Goal: Task Accomplishment & Management: Use online tool/utility

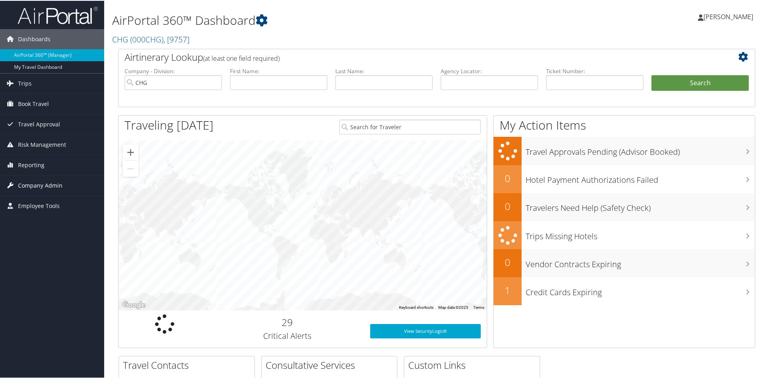
click at [25, 186] on span "Company Admin" at bounding box center [40, 185] width 44 height 20
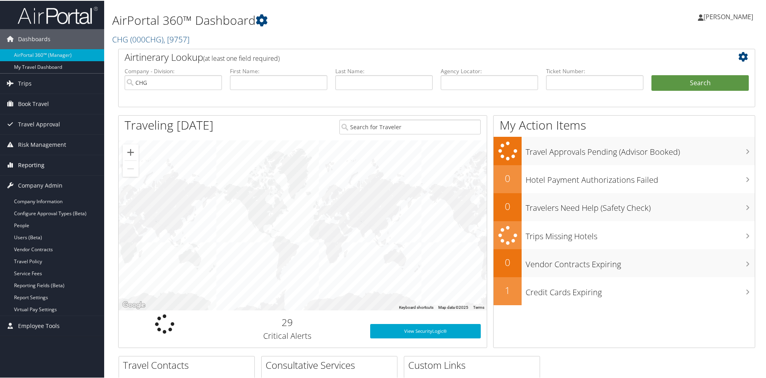
click at [20, 167] on span "Reporting" at bounding box center [31, 165] width 26 height 20
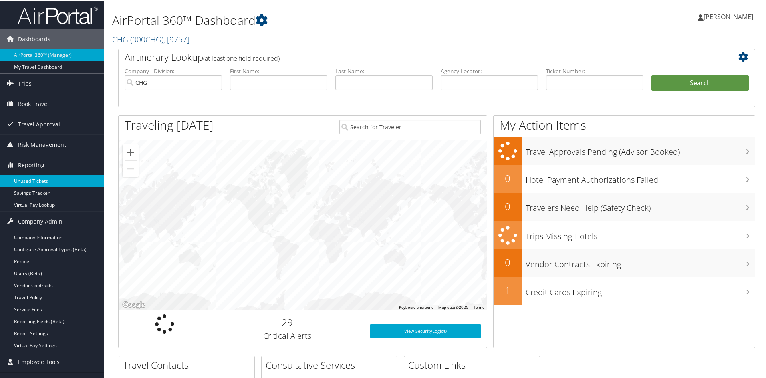
click at [32, 183] on link "Unused Tickets" at bounding box center [52, 181] width 104 height 12
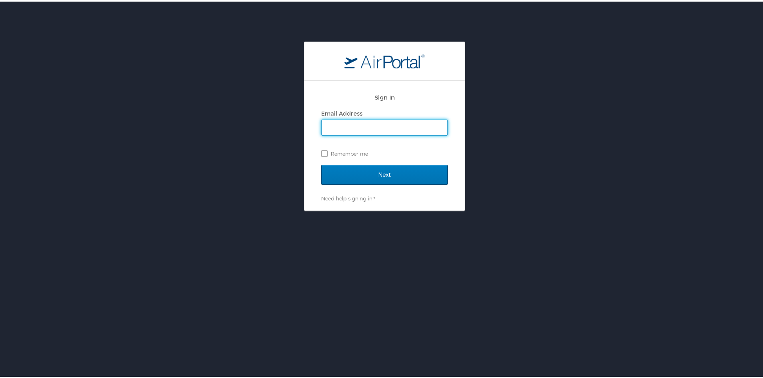
click at [344, 122] on input "Email Address" at bounding box center [385, 126] width 126 height 15
type input "[EMAIL_ADDRESS][DOMAIN_NAME]"
drag, startPoint x: 398, startPoint y: 126, endPoint x: 267, endPoint y: 128, distance: 130.9
click at [267, 127] on div "Sign In Email Address a.zheleva@gmail.com Remember me Next Need help signing in…" at bounding box center [384, 124] width 769 height 169
click at [337, 128] on input "Email Address" at bounding box center [385, 126] width 126 height 15
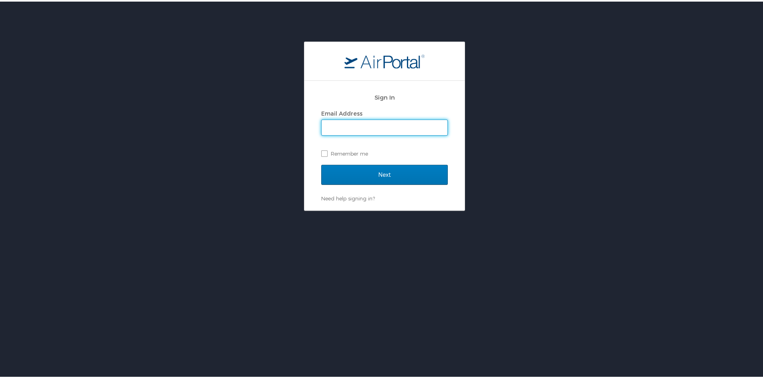
type input "ana.raykovska@chghealthcare.com"
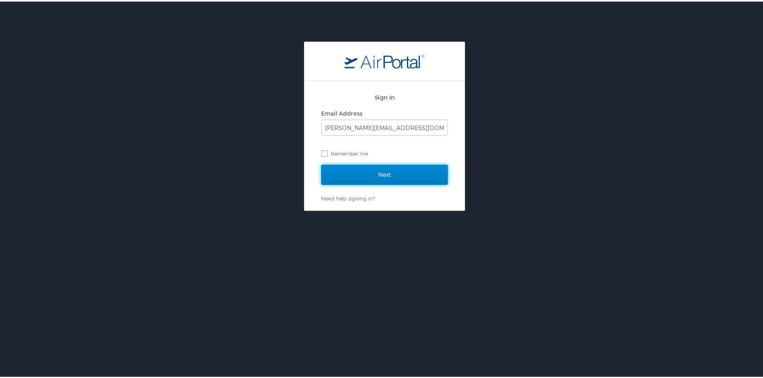
click at [375, 177] on input "Next" at bounding box center [384, 173] width 127 height 20
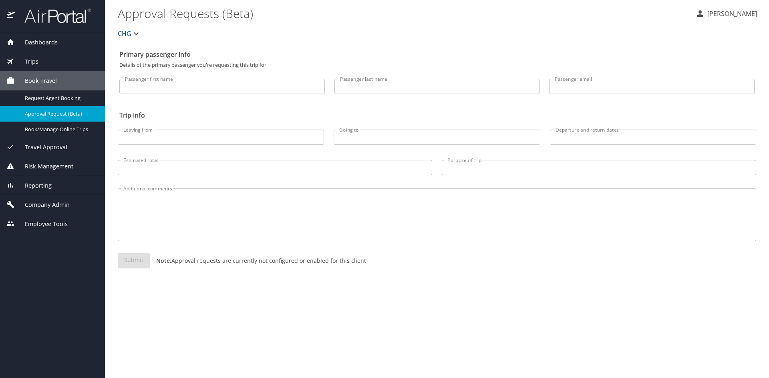
click at [20, 205] on span "Company Admin" at bounding box center [42, 205] width 55 height 9
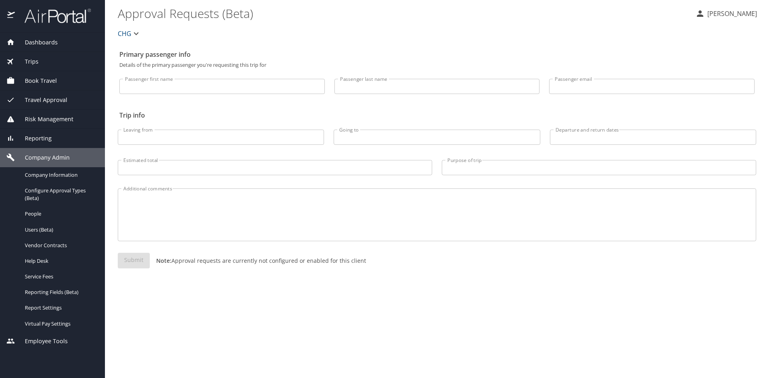
click at [44, 137] on span "Reporting" at bounding box center [33, 138] width 37 height 9
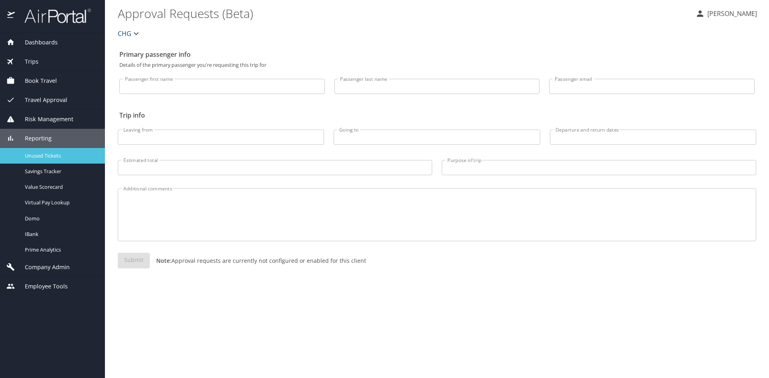
click at [44, 154] on span "Unused Tickets" at bounding box center [60, 156] width 70 height 8
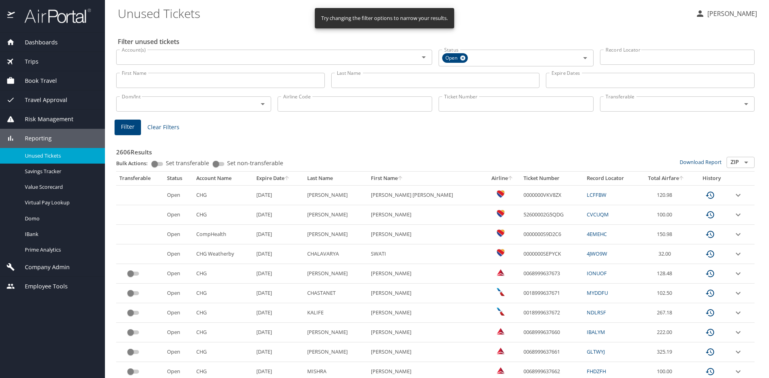
click at [229, 86] on input "First Name" at bounding box center [220, 80] width 209 height 15
type input "anthony"
click at [384, 78] on input "Last Name" at bounding box center [435, 80] width 209 height 15
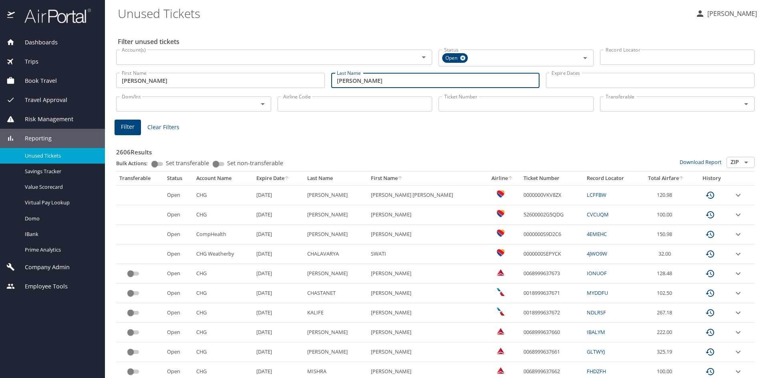
type input "rios"
click at [441, 128] on div "Filter Clear Filters" at bounding box center [435, 128] width 641 height 16
click at [120, 125] on button "Filter" at bounding box center [128, 128] width 26 height 16
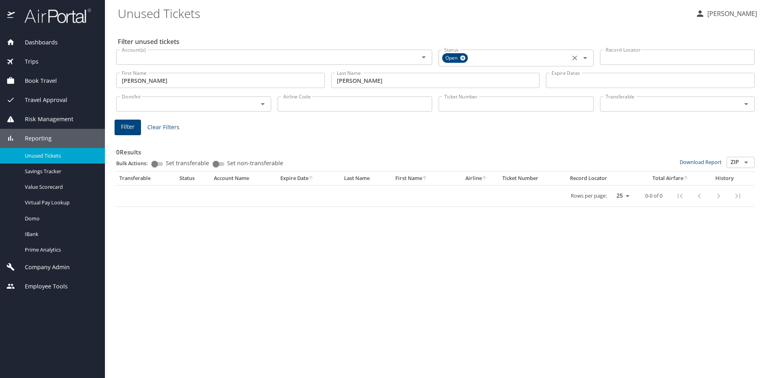
click at [466, 58] on icon at bounding box center [463, 58] width 6 height 9
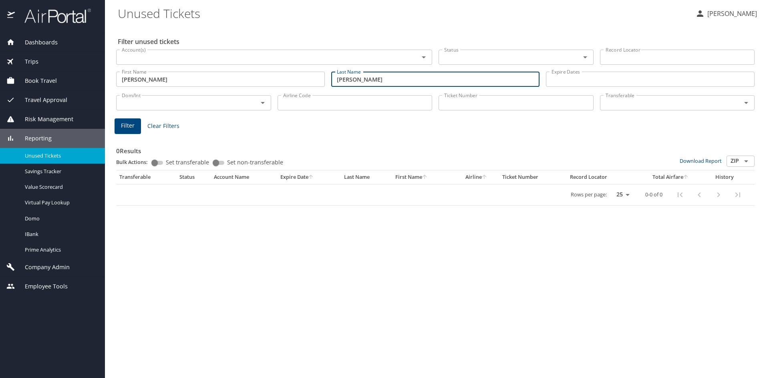
drag, startPoint x: 350, startPoint y: 79, endPoint x: 323, endPoint y: 79, distance: 27.6
click at [323, 79] on div "First Name anthony First Name Last Name rios Last Name Expire Dates Expire Dates" at bounding box center [435, 79] width 645 height 28
click at [561, 130] on div "0 Results Bulk Actions: Set transferable Set non-transferable Download Report Z…" at bounding box center [435, 169] width 645 height 80
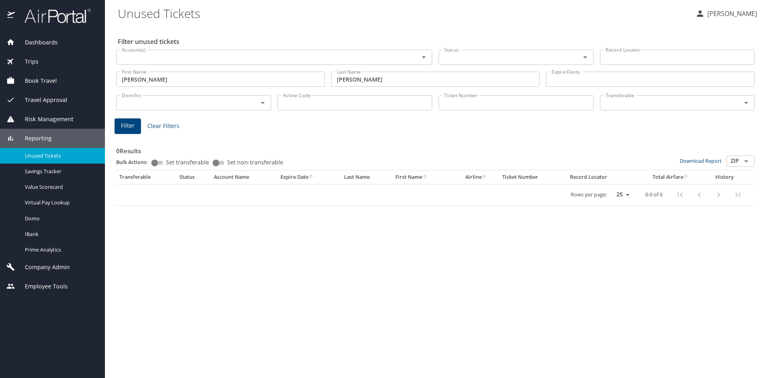
click at [152, 56] on input "Account(s)" at bounding box center [262, 57] width 287 height 10
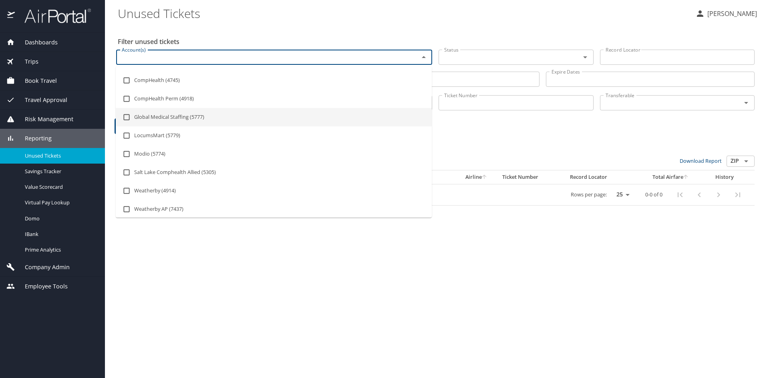
scroll to position [73, 0]
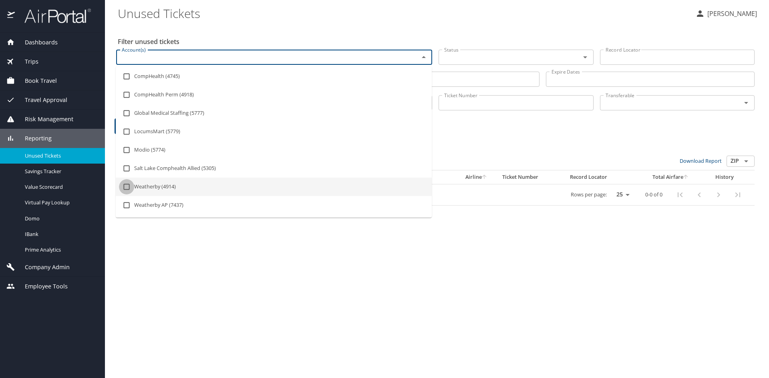
click at [129, 186] on input "checkbox" at bounding box center [126, 186] width 15 height 15
checkbox input "true"
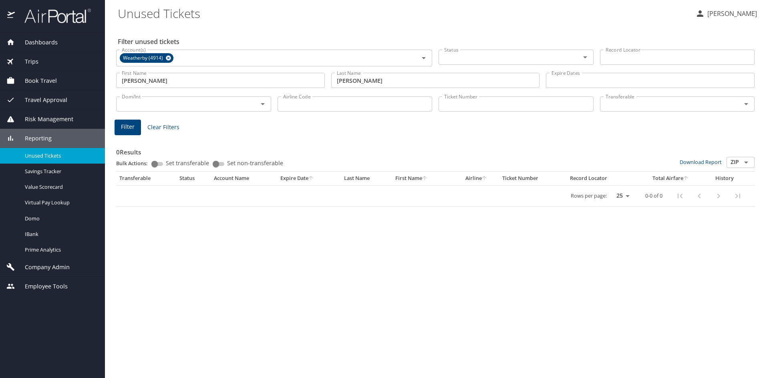
click at [518, 135] on div "0 Results Bulk Actions: Set transferable Set non-transferable Download Report Z…" at bounding box center [435, 171] width 645 height 80
click at [134, 129] on span "Filter" at bounding box center [128, 127] width 14 height 10
click at [166, 58] on icon at bounding box center [168, 58] width 5 height 5
click at [513, 57] on input "Status" at bounding box center [504, 57] width 127 height 10
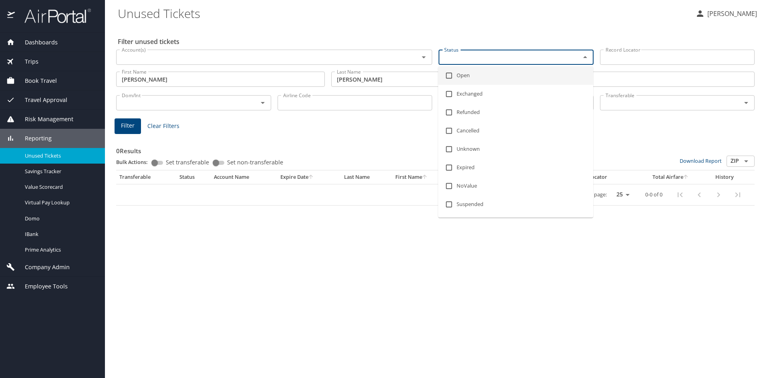
click at [449, 75] on input "checkbox" at bounding box center [448, 75] width 15 height 15
checkbox input "true"
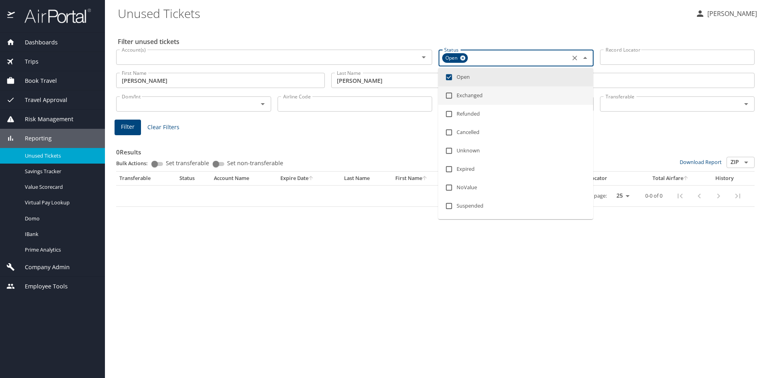
click at [135, 130] on button "Filter" at bounding box center [128, 128] width 26 height 16
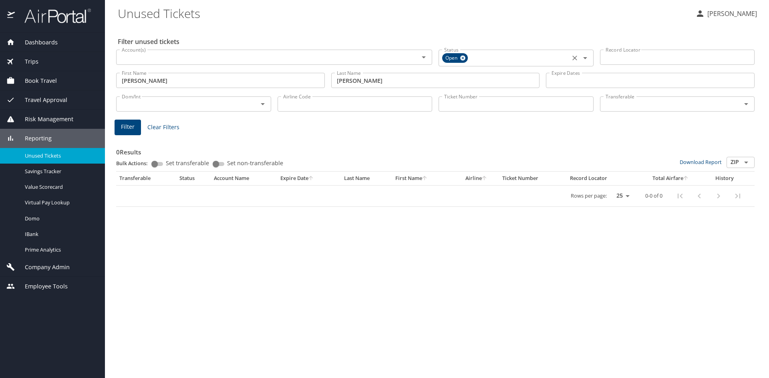
click at [465, 58] on icon at bounding box center [462, 58] width 5 height 5
click at [340, 131] on div "0 Results Bulk Actions: Set transferable Set non-transferable Download Report Z…" at bounding box center [435, 169] width 645 height 80
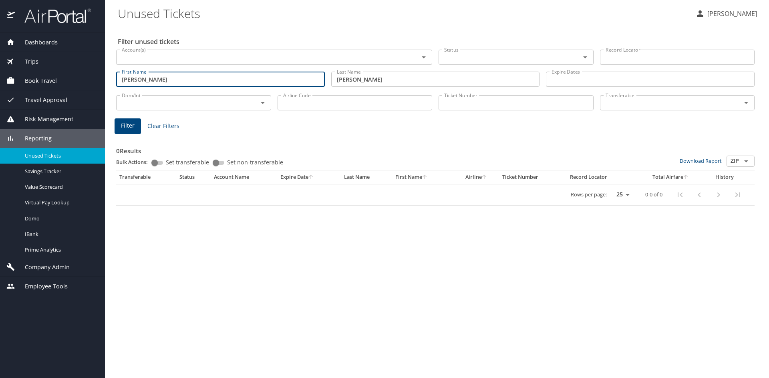
drag, startPoint x: 180, startPoint y: 82, endPoint x: 80, endPoint y: 76, distance: 100.7
click at [80, 76] on div "Dashboards AirPortal 360™ Manager My Travel Dashboard Trips Airtinerary® Lookup…" at bounding box center [384, 189] width 769 height 378
click at [177, 136] on div "0 Results Bulk Actions: Set transferable Set non-transferable Download Report Z…" at bounding box center [435, 171] width 638 height 70
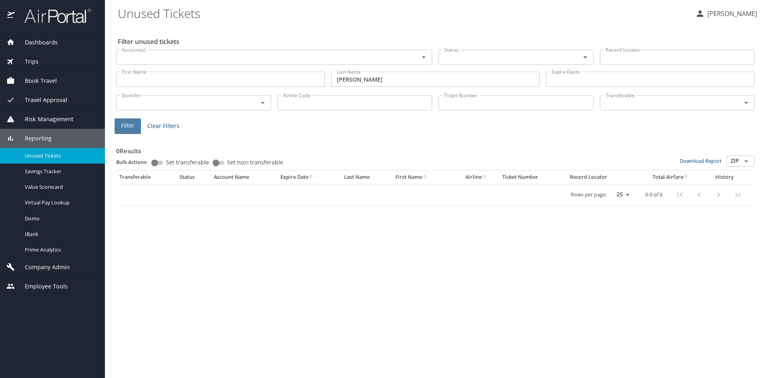
click at [124, 126] on span "Filter" at bounding box center [128, 126] width 14 height 10
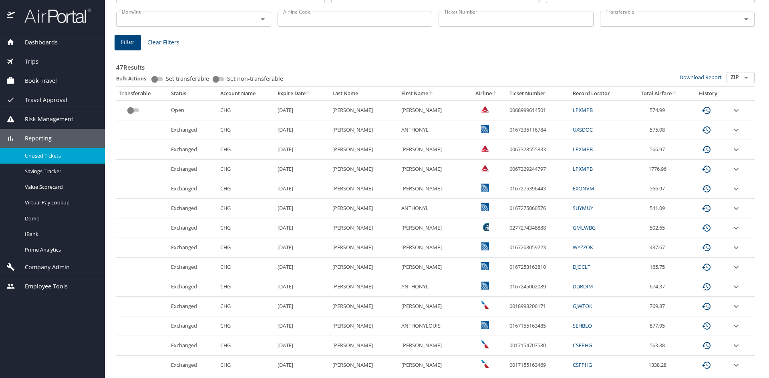
scroll to position [81, 0]
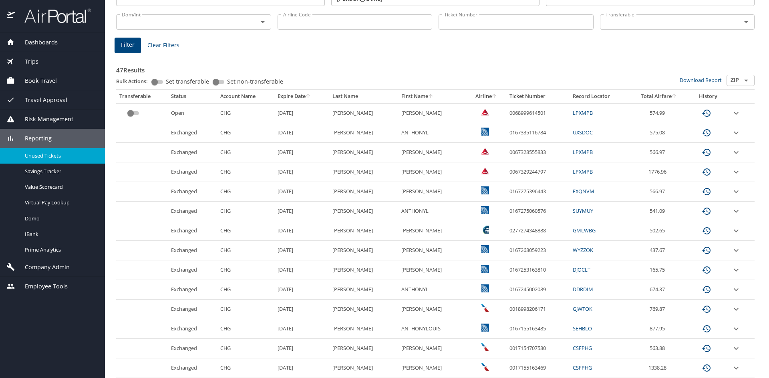
click at [135, 113] on input "custom pagination table" at bounding box center [130, 114] width 29 height 10
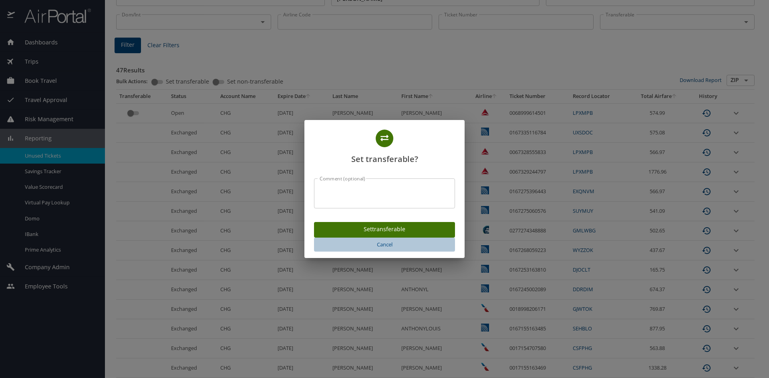
click at [389, 244] on span "Cancel" at bounding box center [384, 244] width 135 height 9
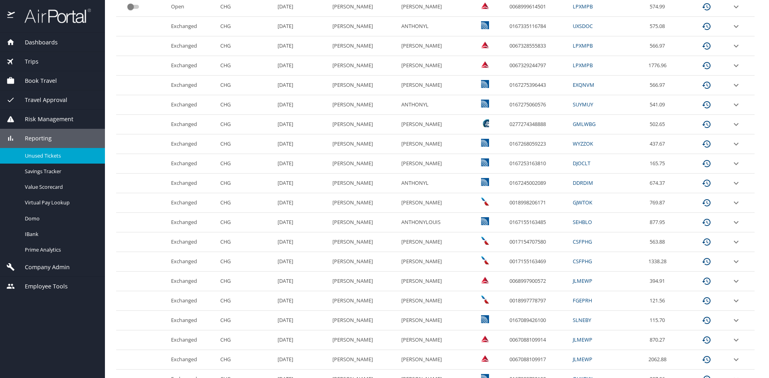
scroll to position [321, 0]
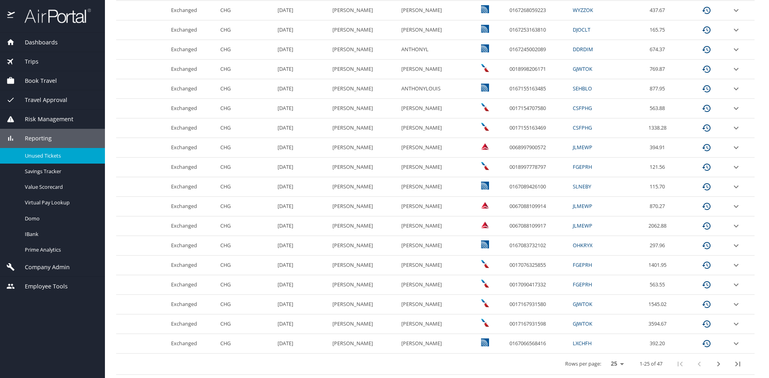
click at [713, 366] on icon "next page" at bounding box center [718, 365] width 10 height 10
click at [694, 365] on icon "previous page" at bounding box center [699, 365] width 10 height 10
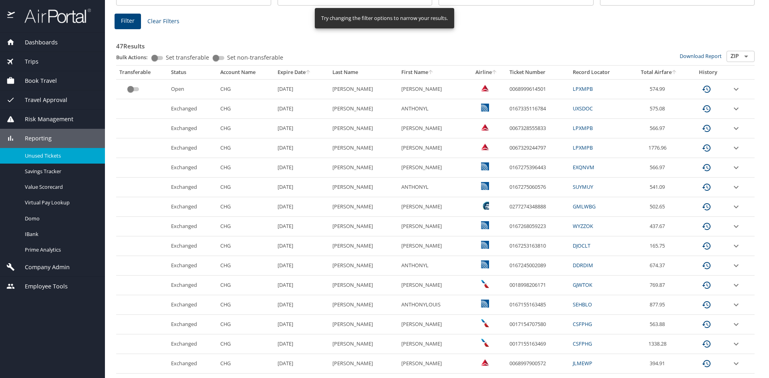
scroll to position [102, 0]
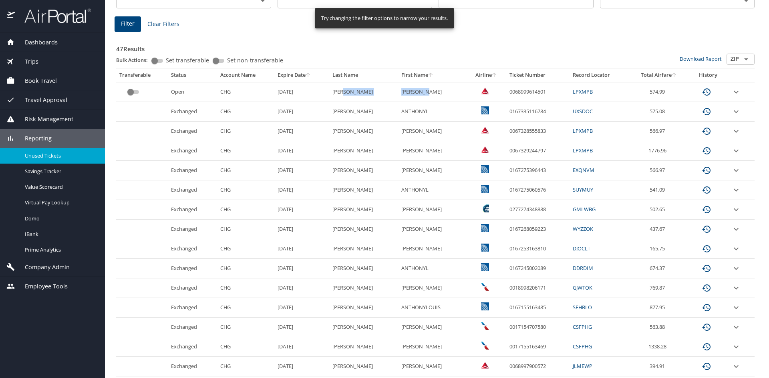
drag, startPoint x: 418, startPoint y: 96, endPoint x: 377, endPoint y: 90, distance: 42.1
click at [377, 90] on tr "Open CHG 9/22/2026 RIOS ANTHONY L 0068999614501 LPXMPB 574.99" at bounding box center [435, 92] width 638 height 20
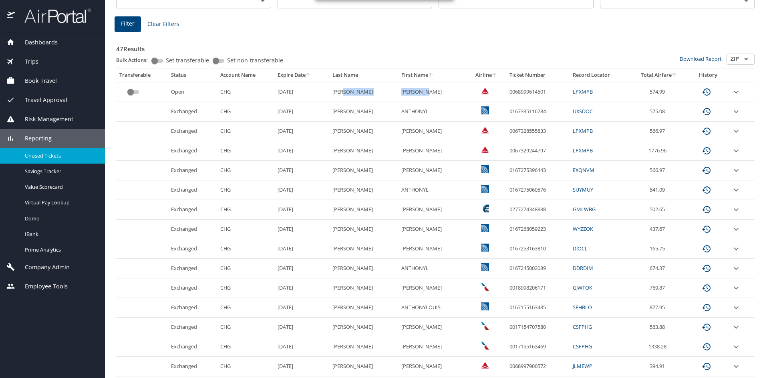
copy tr "ANTHONY L"
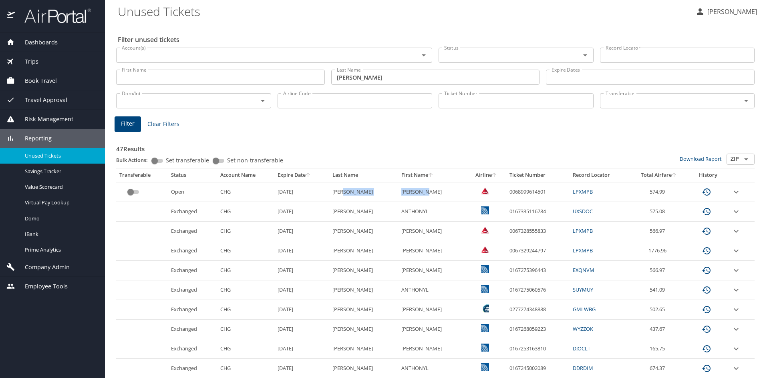
scroll to position [0, 0]
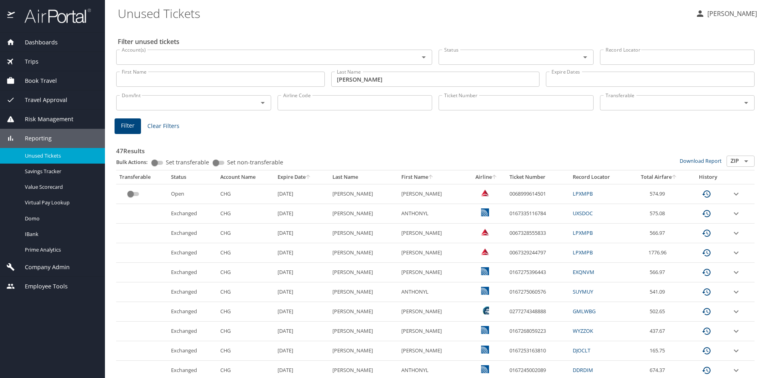
click at [181, 78] on input "First Name" at bounding box center [220, 79] width 209 height 15
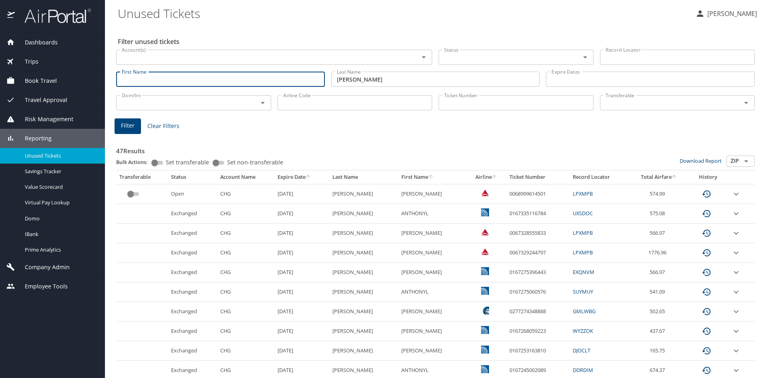
paste input "ANTHONY L"
type input "ANTHONY L"
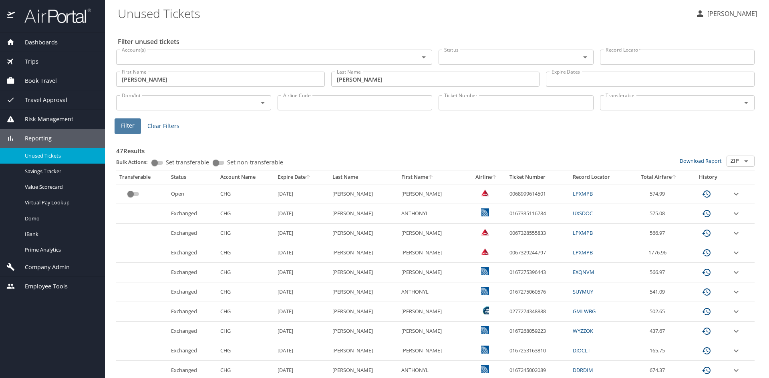
click at [121, 128] on button "Filter" at bounding box center [128, 127] width 26 height 16
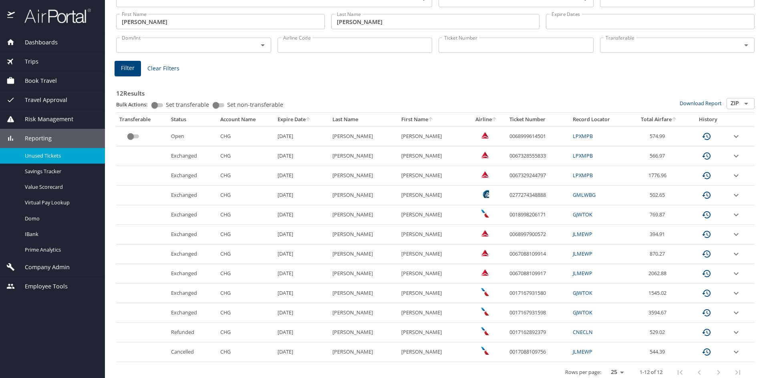
scroll to position [66, 0]
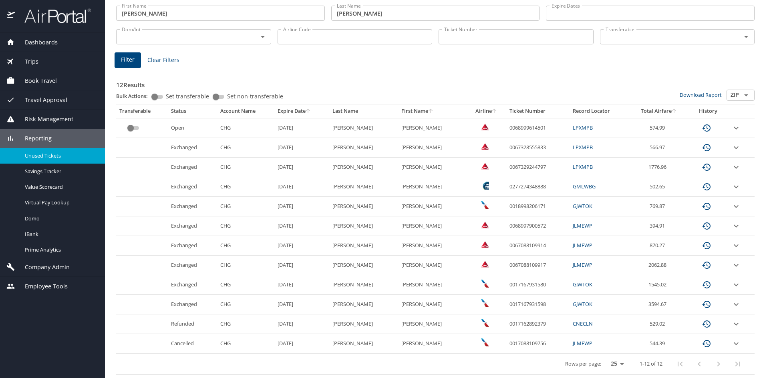
click at [299, 66] on div "12 Results Bulk Actions: Set transferable Set non-transferable Download Report …" at bounding box center [435, 220] width 645 height 315
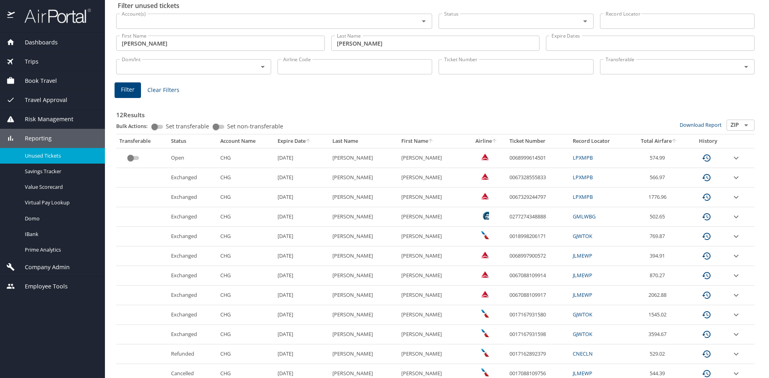
scroll to position [0, 0]
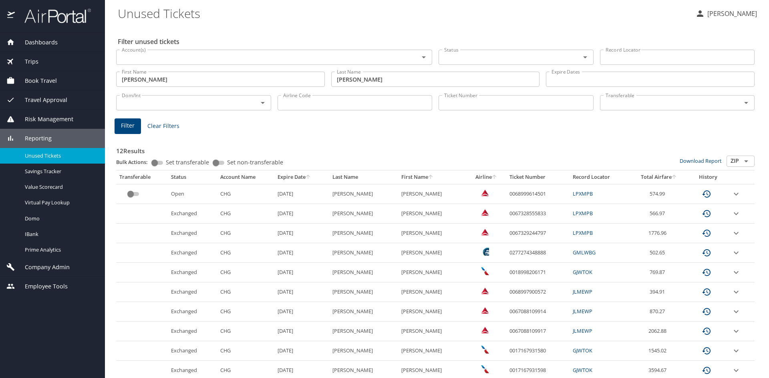
click at [301, 25] on Tickets "Unused Tickets" at bounding box center [403, 13] width 571 height 25
drag, startPoint x: 173, startPoint y: 195, endPoint x: 661, endPoint y: 196, distance: 488.1
click at [661, 196] on tr "Open CHG 9/22/2026 RIOS ANTHONY L 0068999614501 LPXMPB 574.99" at bounding box center [435, 194] width 638 height 20
click at [647, 135] on div "12 Results Bulk Actions: Set transferable Set non-transferable Download Report …" at bounding box center [435, 286] width 645 height 315
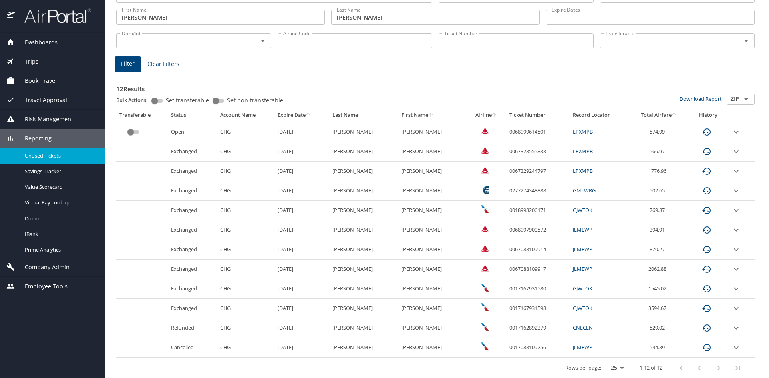
scroll to position [66, 0]
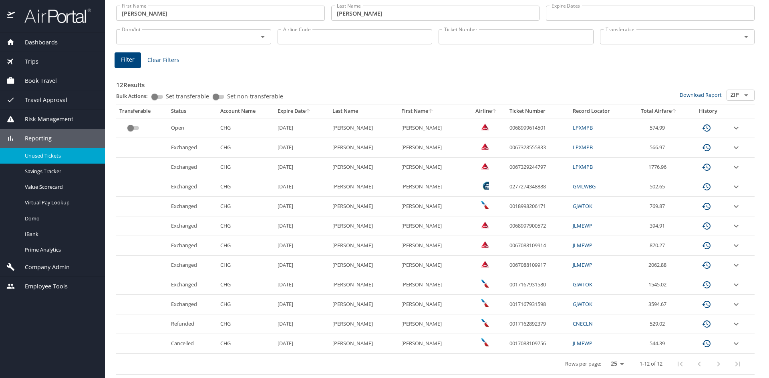
click at [542, 66] on div "12 Results Bulk Actions: Set transferable Set non-transferable Download Report …" at bounding box center [435, 220] width 645 height 315
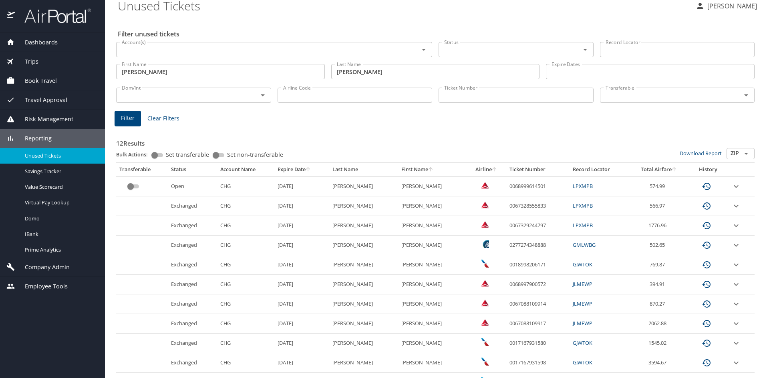
scroll to position [0, 0]
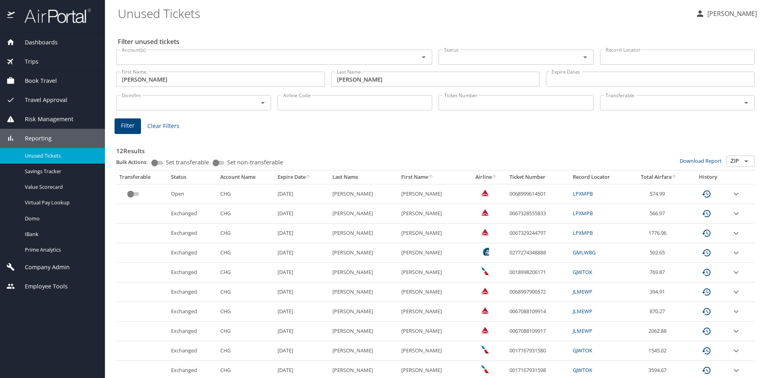
click at [334, 129] on div "12 Results Bulk Actions: Set transferable Set non-transferable Download Report …" at bounding box center [435, 286] width 645 height 315
click at [285, 22] on Tickets "Unused Tickets" at bounding box center [403, 13] width 571 height 25
